Goal: Find specific page/section: Find specific page/section

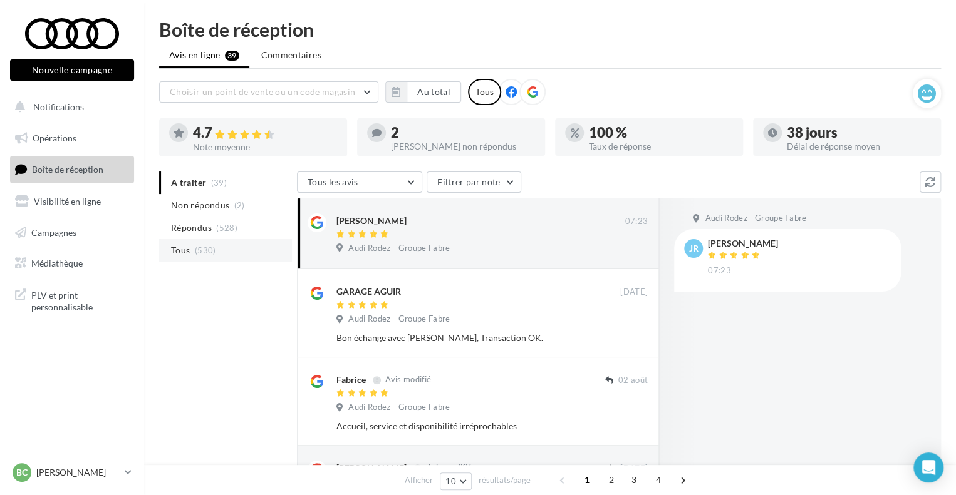
click at [225, 252] on li "Tous (530)" at bounding box center [225, 250] width 133 height 23
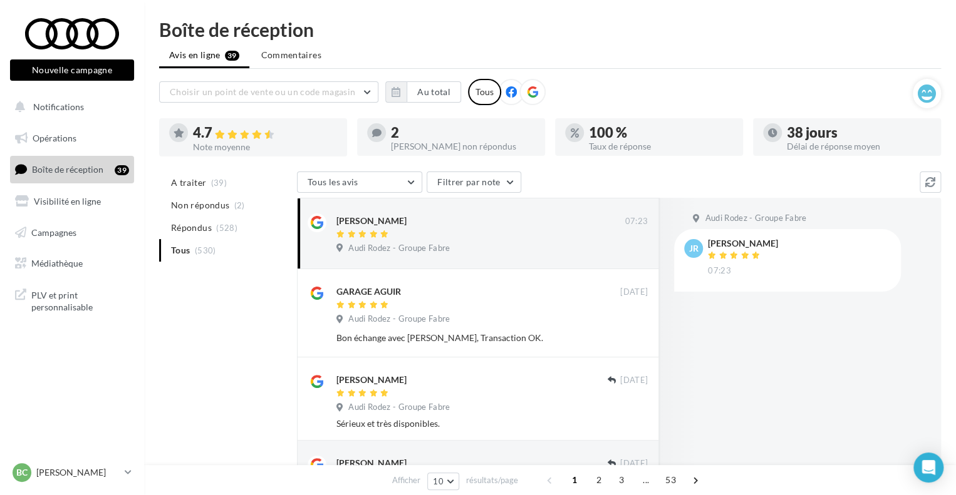
click at [232, 246] on ul "A traiter (39) Non répondus (2) Répondus (528) Tous (530)" at bounding box center [225, 217] width 133 height 90
drag, startPoint x: 396, startPoint y: 219, endPoint x: 337, endPoint y: 216, distance: 59.0
click at [337, 216] on div "[PERSON_NAME]" at bounding box center [480, 220] width 288 height 13
copy div "[PERSON_NAME]"
